Goal: Check status: Check status

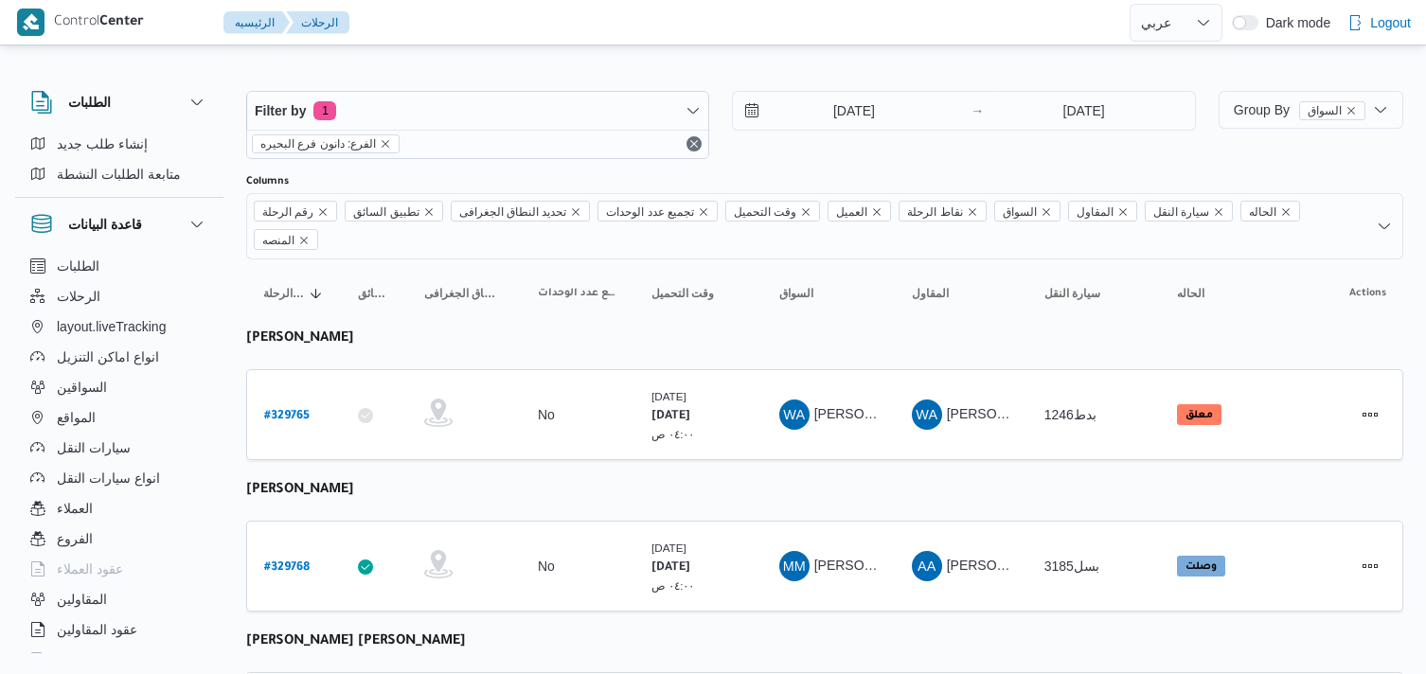
select select "ar"
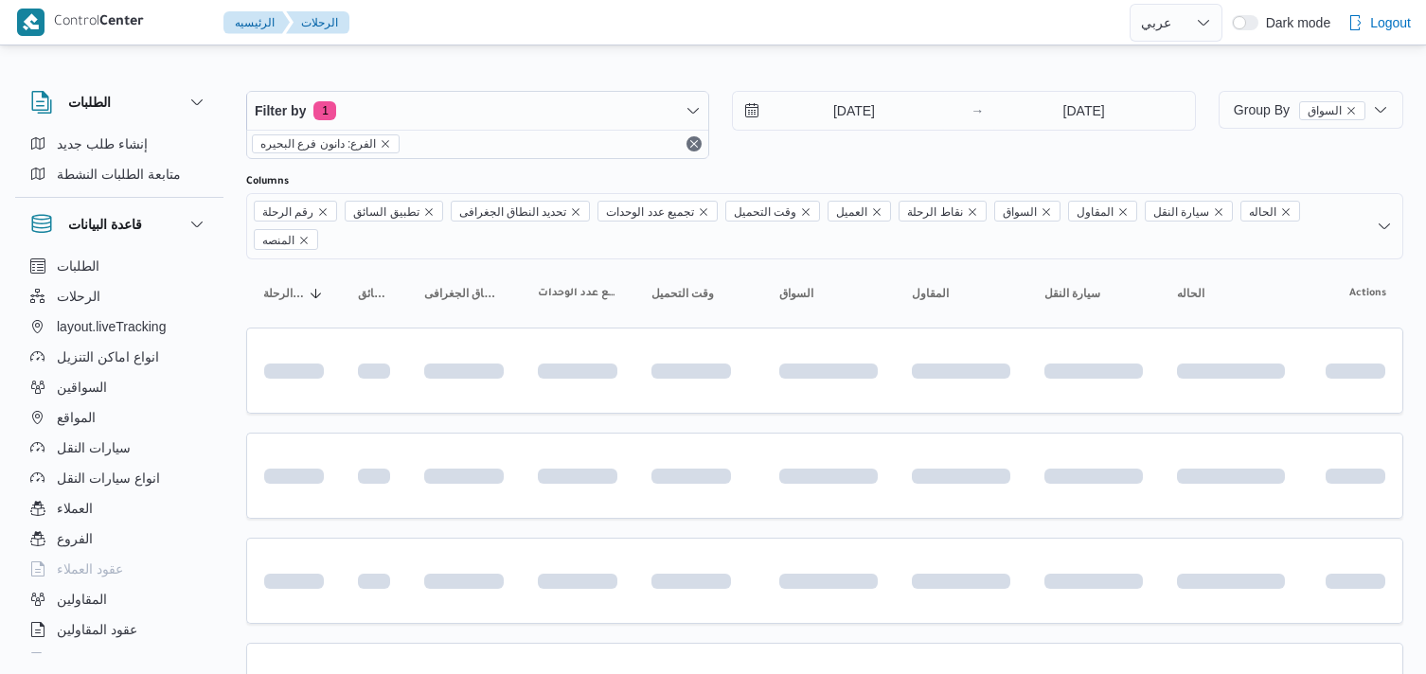
select select "ar"
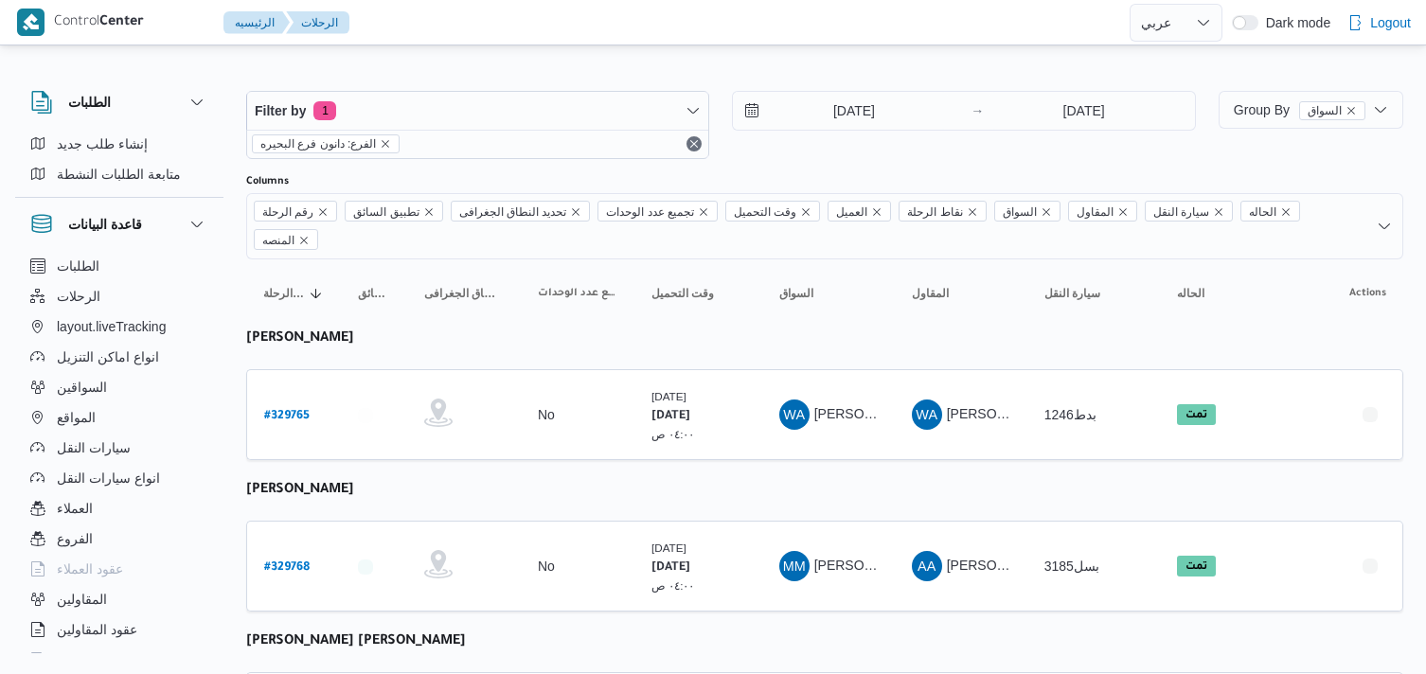
select select "ar"
click at [850, 108] on input "[DATE]" at bounding box center [840, 111] width 215 height 38
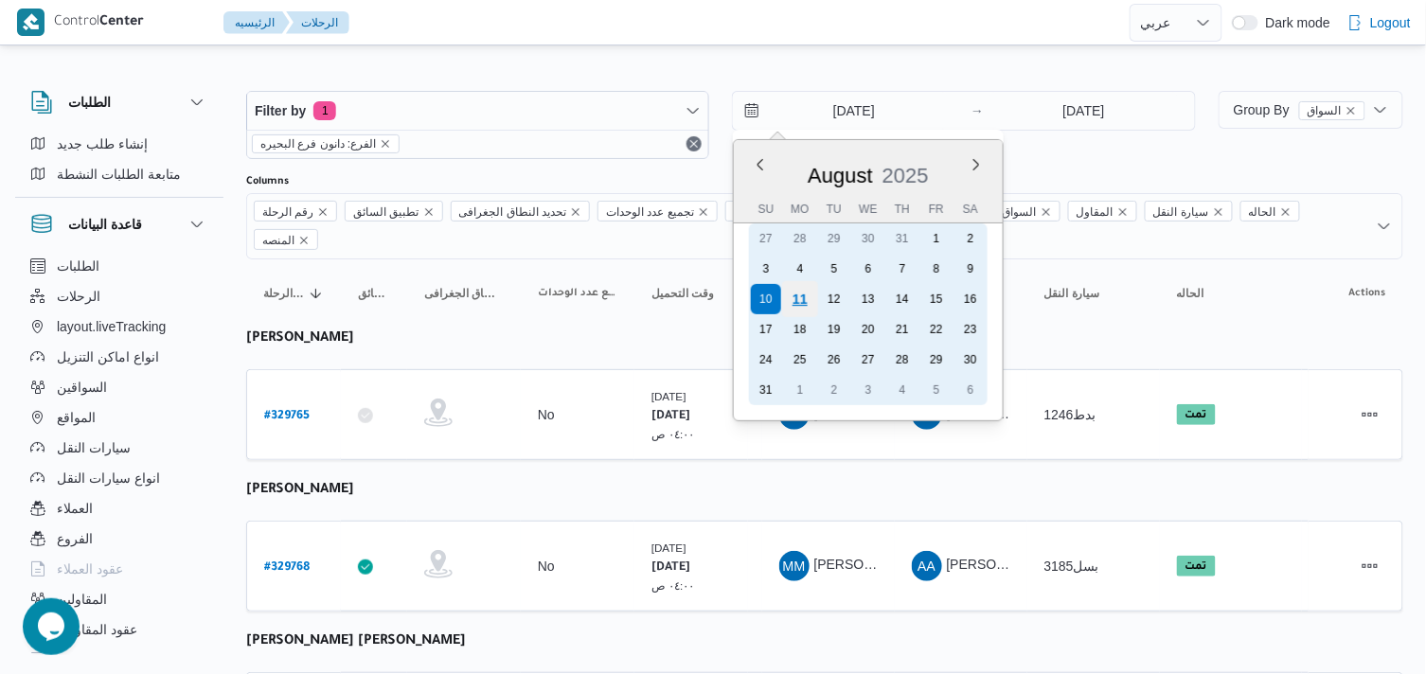
click at [800, 304] on div "11" at bounding box center [800, 299] width 36 height 36
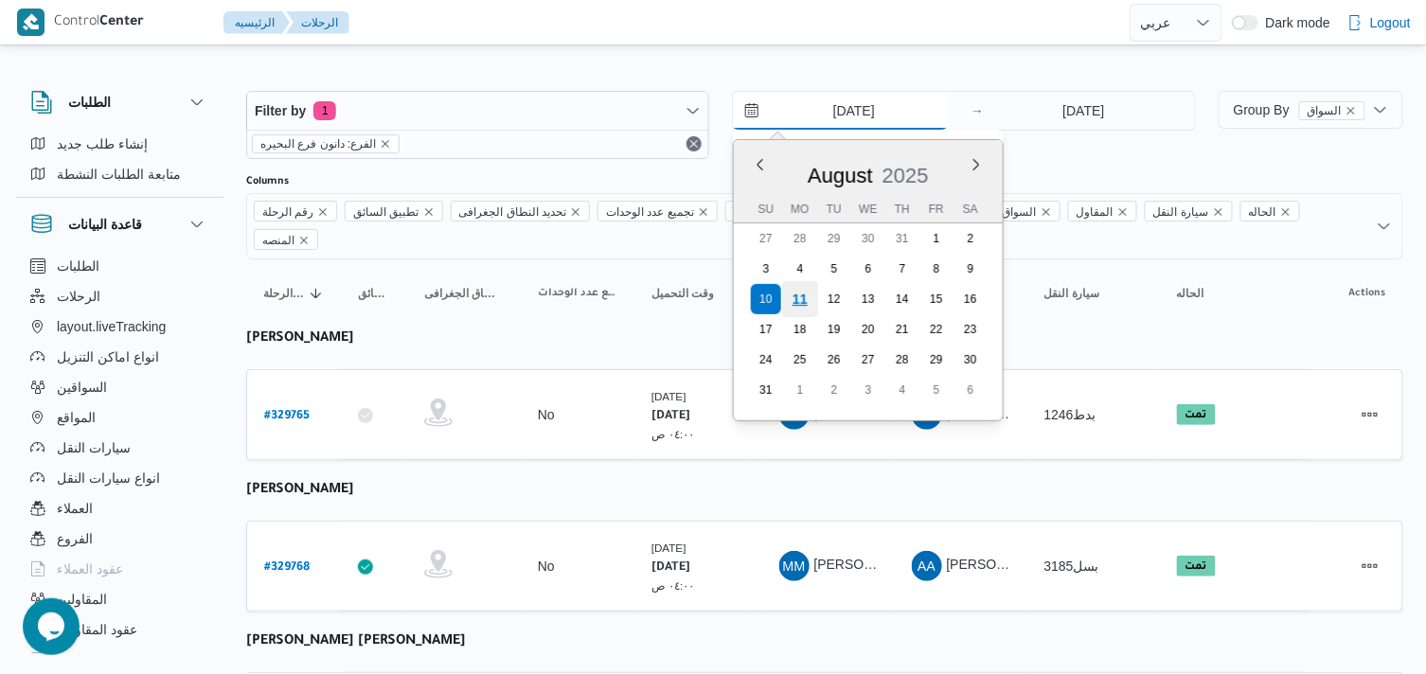
type input "[DATE]"
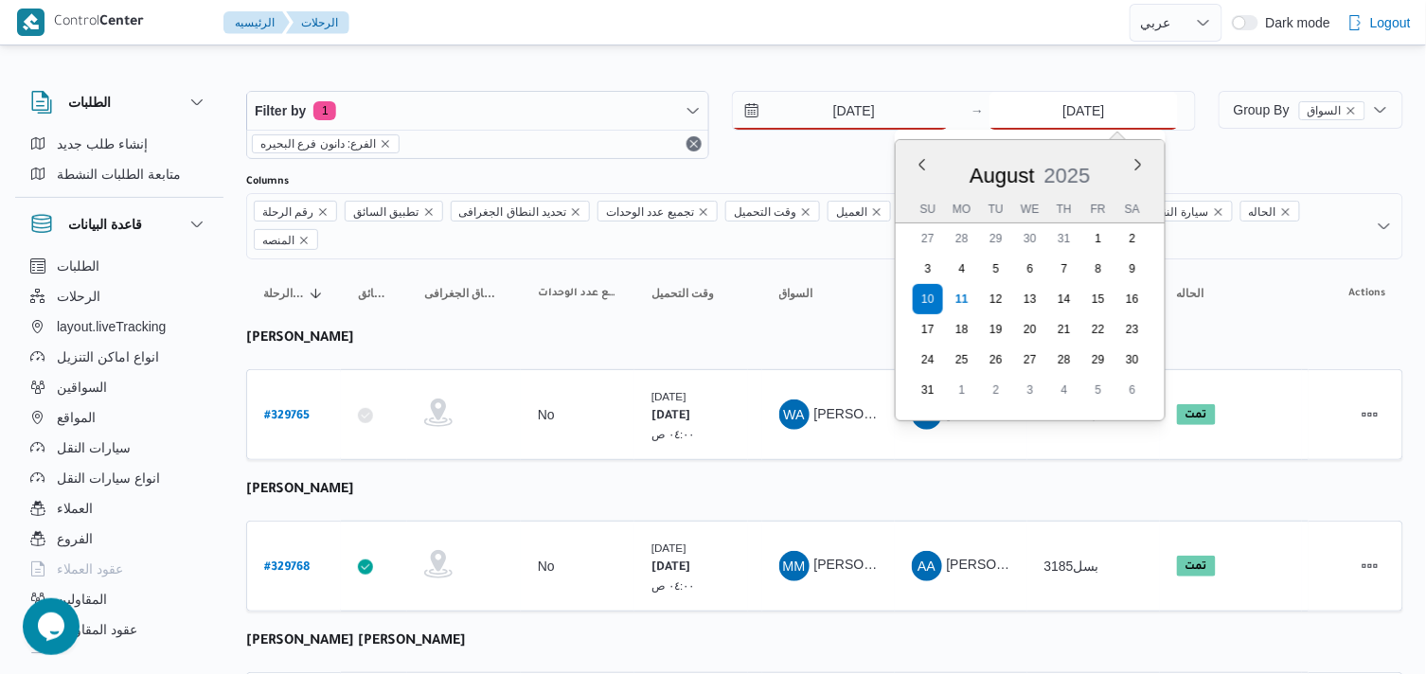
click at [1073, 115] on input "[DATE]" at bounding box center [1084, 111] width 188 height 38
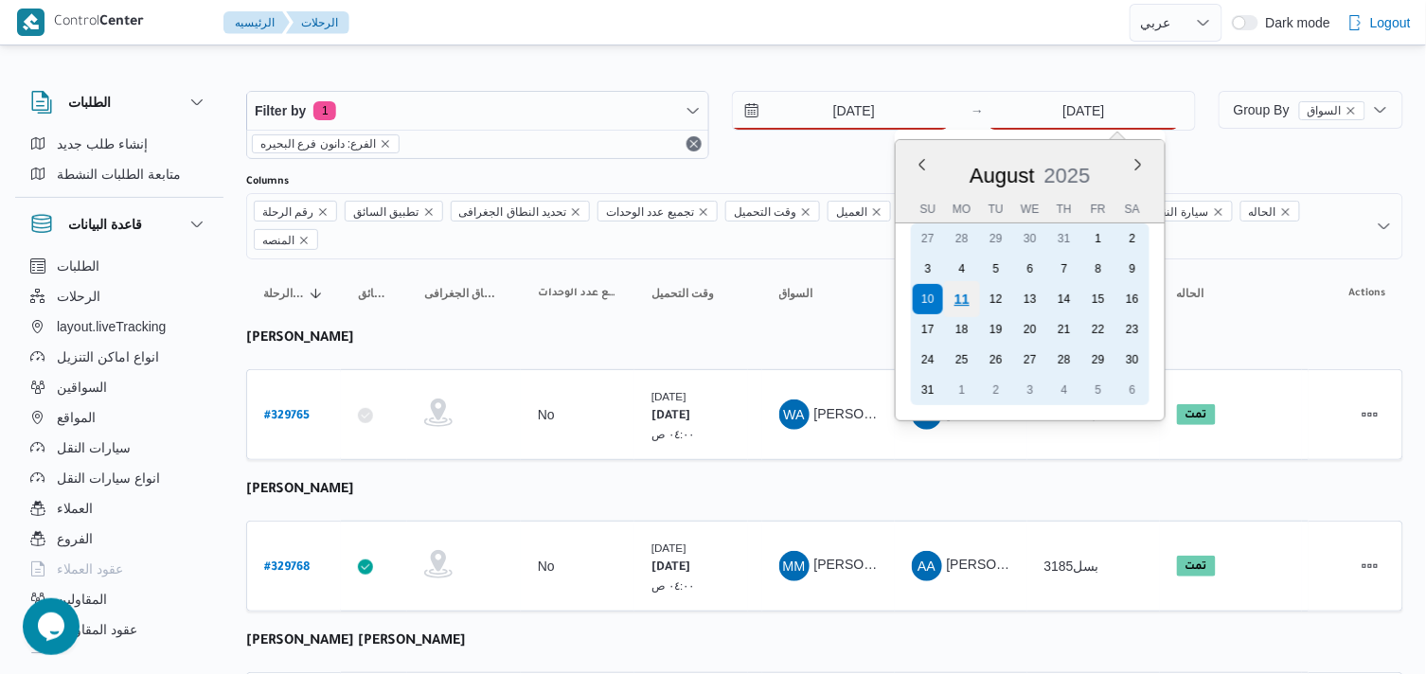
click at [967, 295] on div "11" at bounding box center [962, 299] width 36 height 36
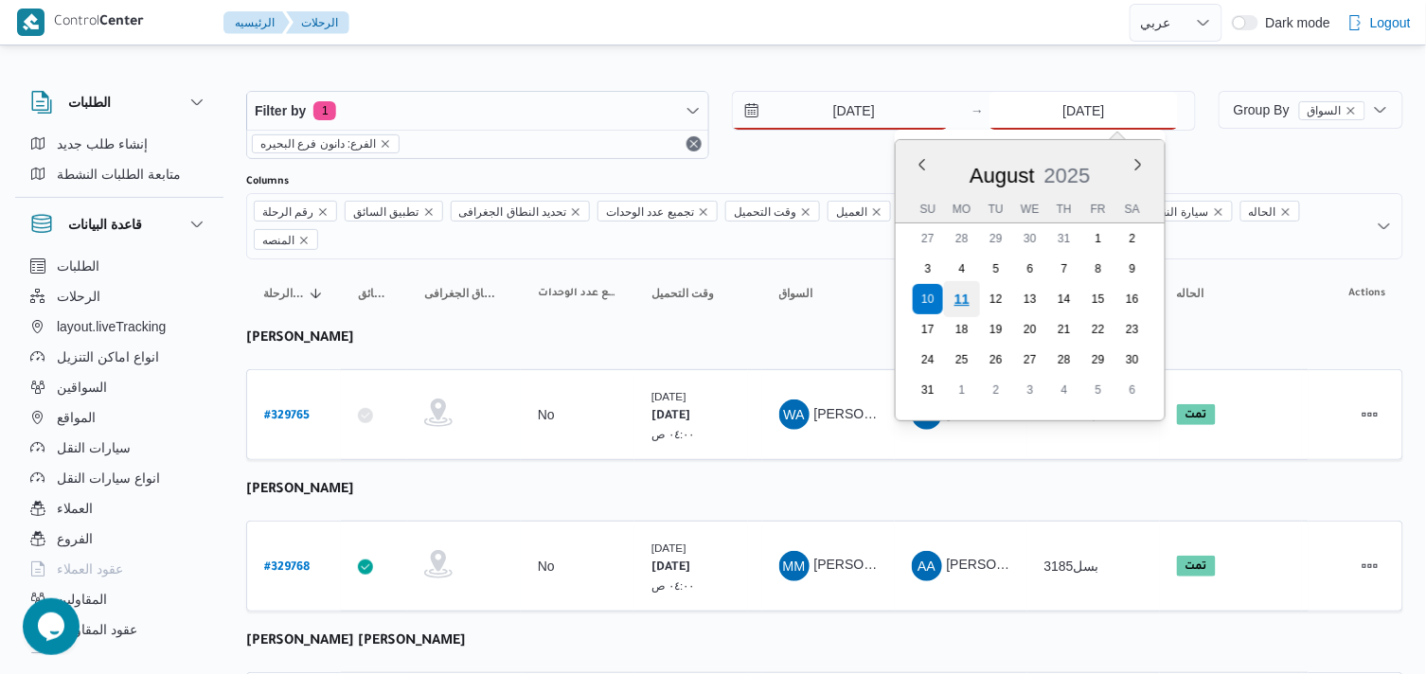
type input "[DATE]"
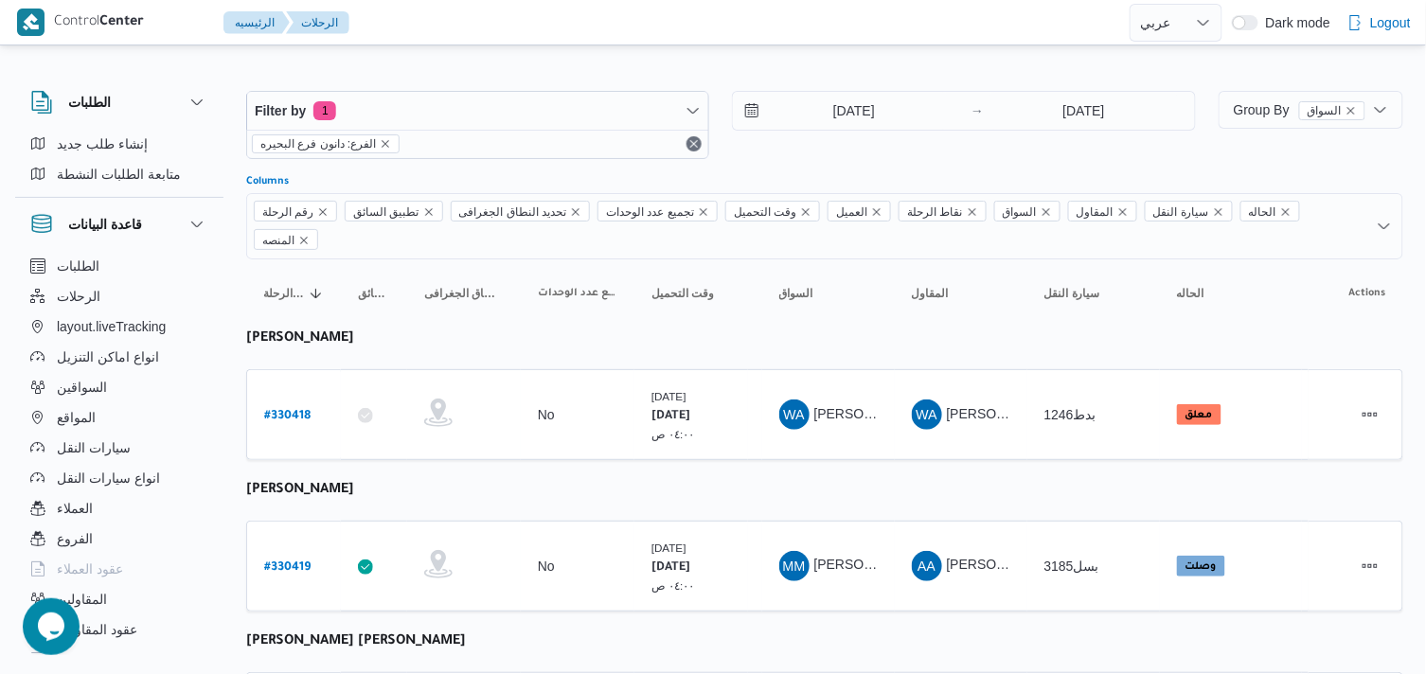
click at [1236, 257] on div "رقم الرحلة تطبيق السائق تحديد النطاق الجغرافى تجميع عدد الوحدات وقت التحميل الع…" at bounding box center [824, 226] width 1157 height 66
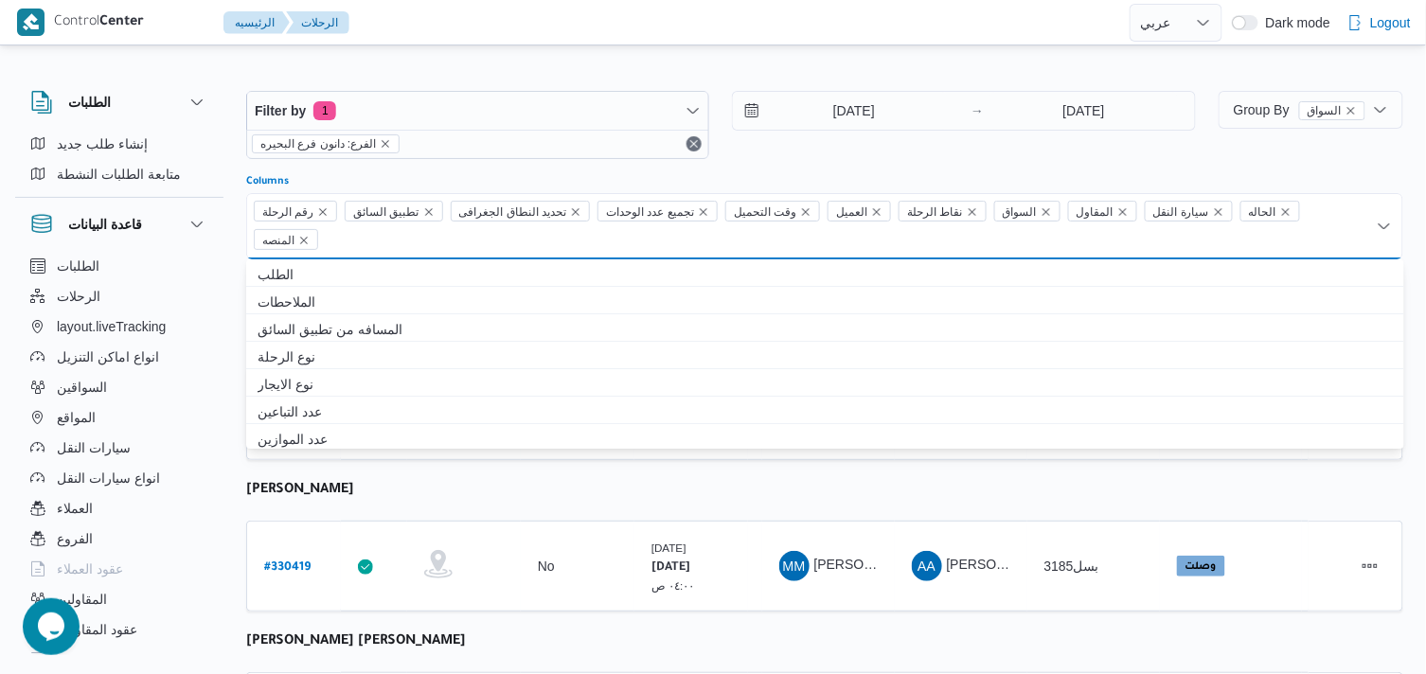
click at [1236, 22] on button "button" at bounding box center [1245, 22] width 27 height 15
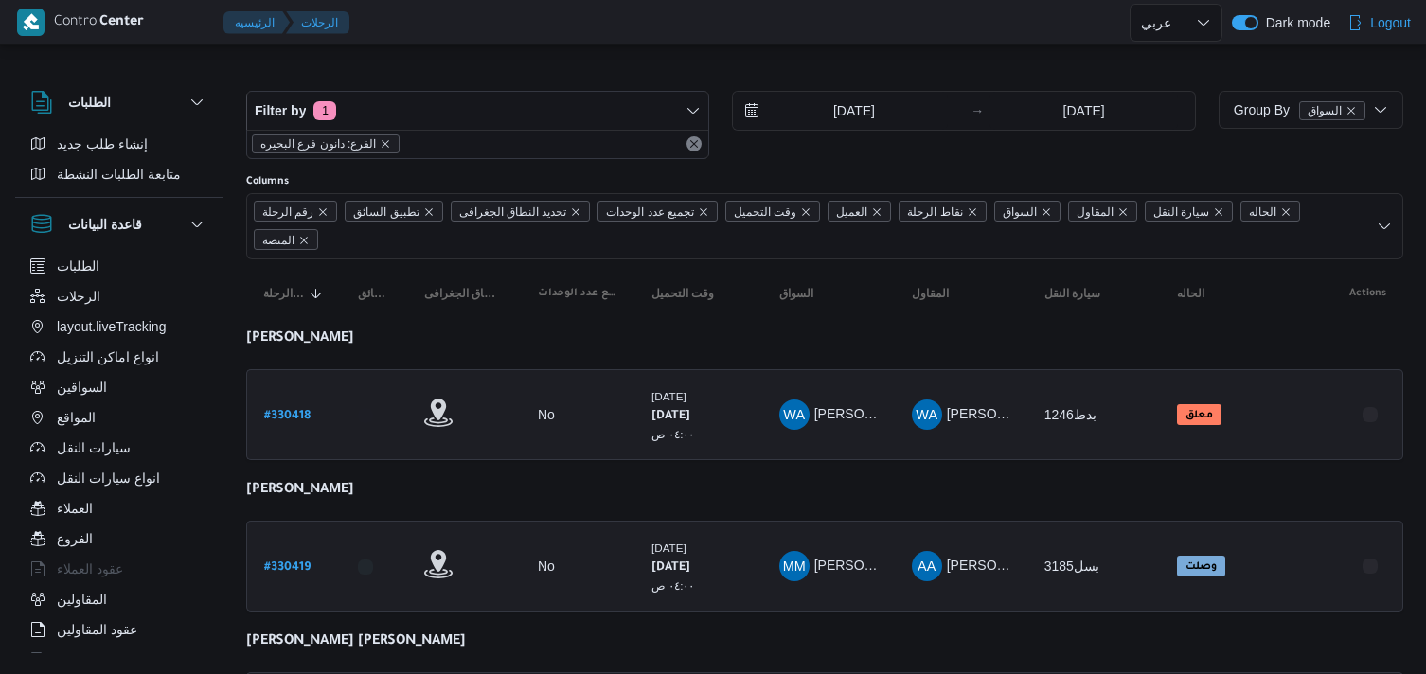
select select "ar"
click at [1127, 166] on div "Filter by 1 الفرع: دانون فرع البحيره 11/8/2025 → 11/8/2025" at bounding box center [721, 125] width 973 height 91
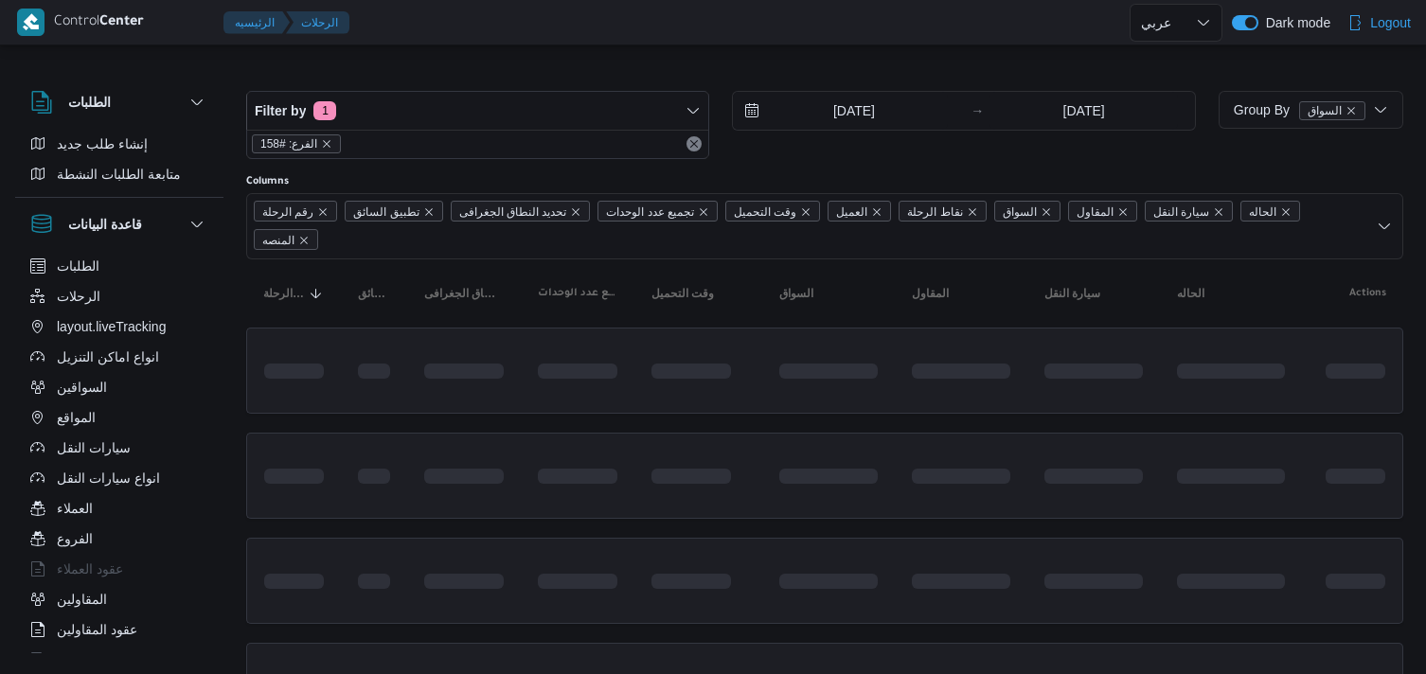
select select "ar"
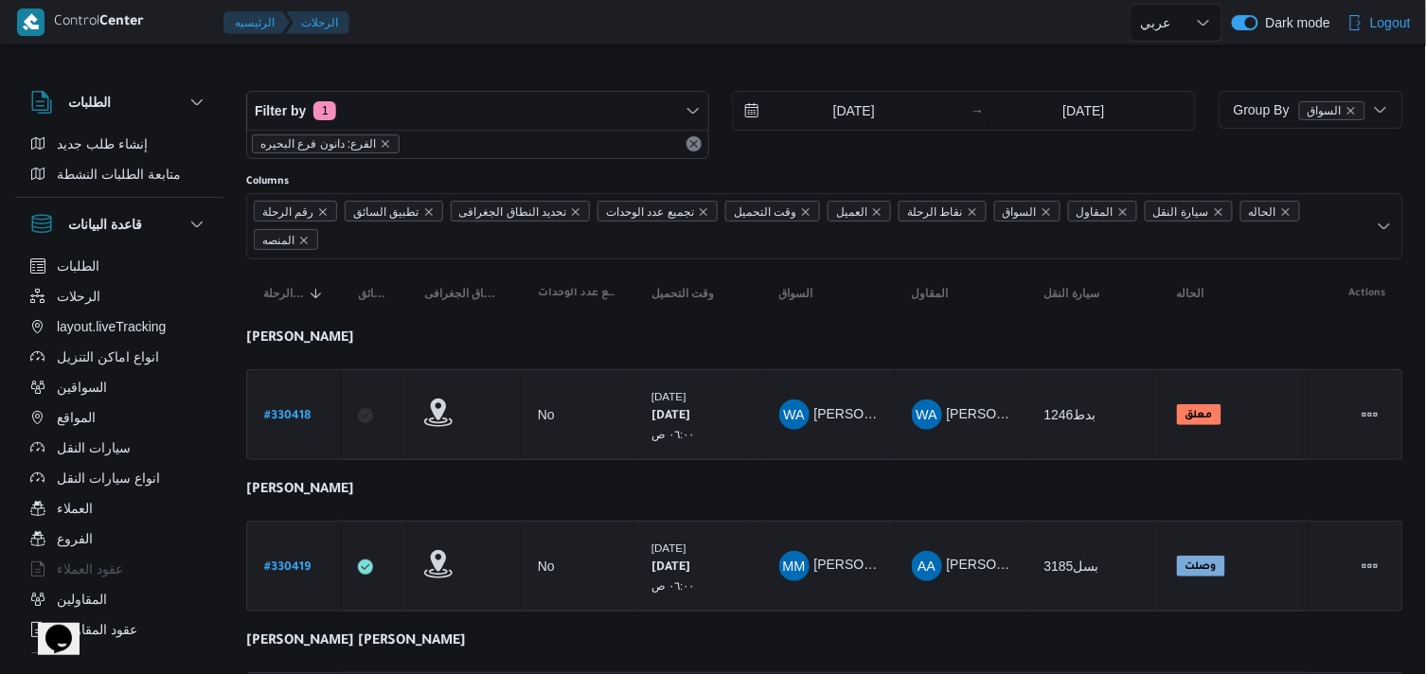
select select "ar"
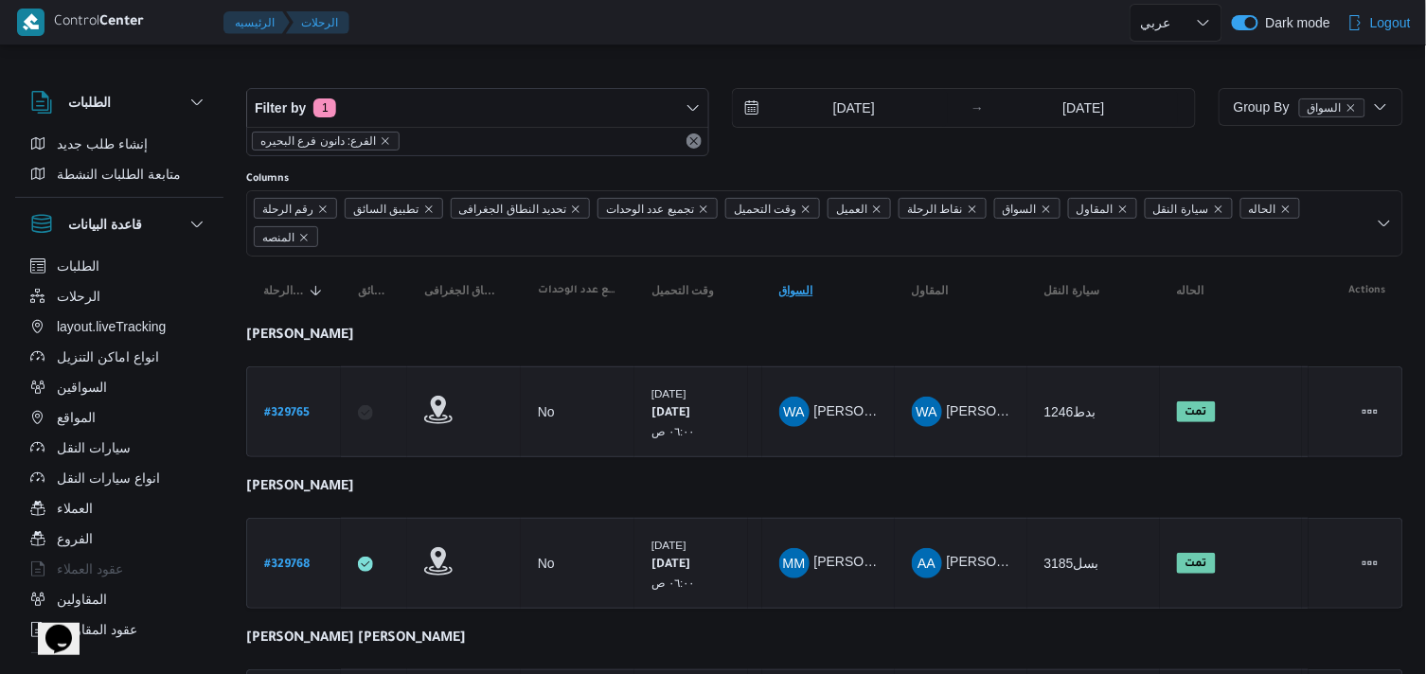
click at [834, 116] on input "[DATE]" at bounding box center [840, 108] width 215 height 38
click div "11"
type input "[DATE]"
